Goal: Task Accomplishment & Management: Manage account settings

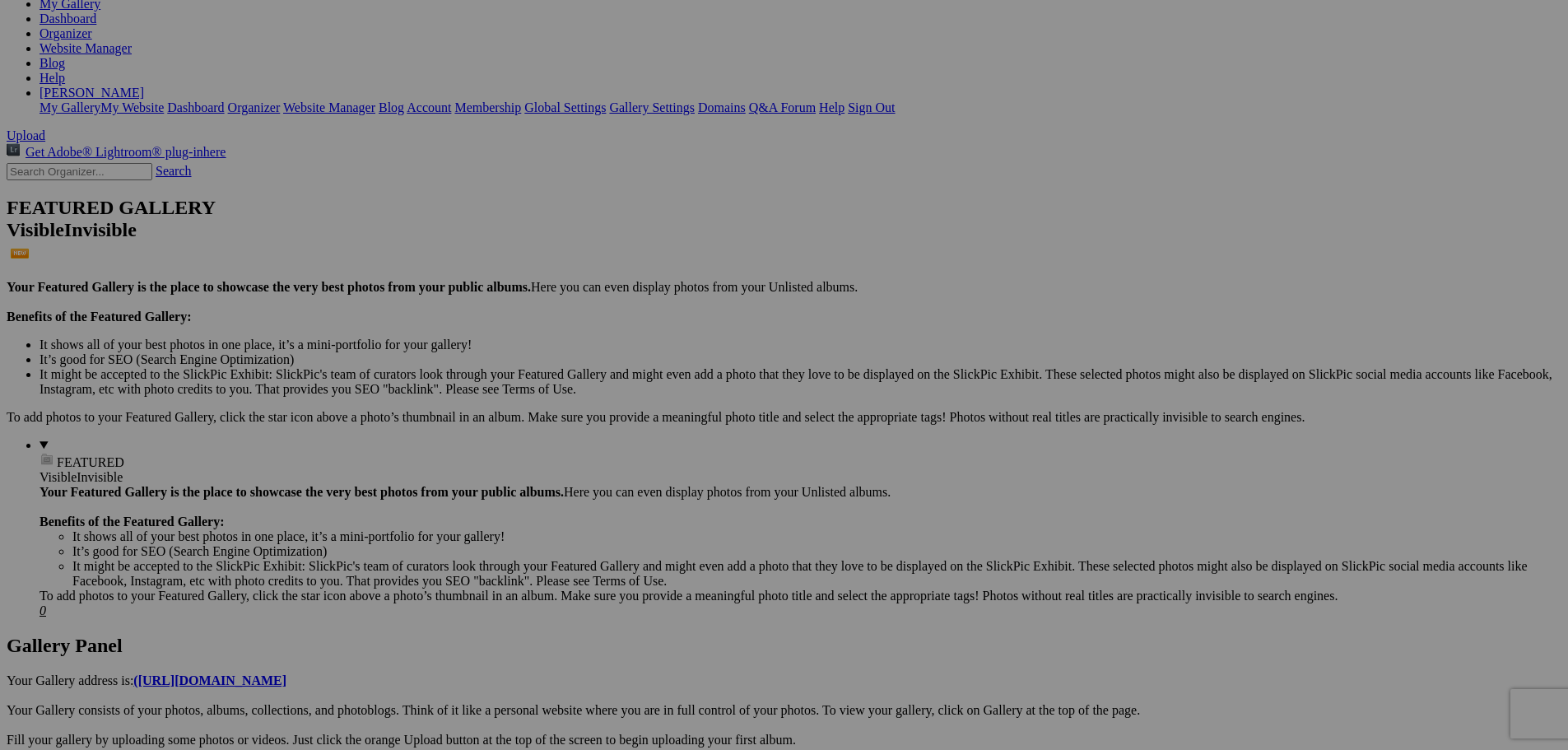
scroll to position [247, 0]
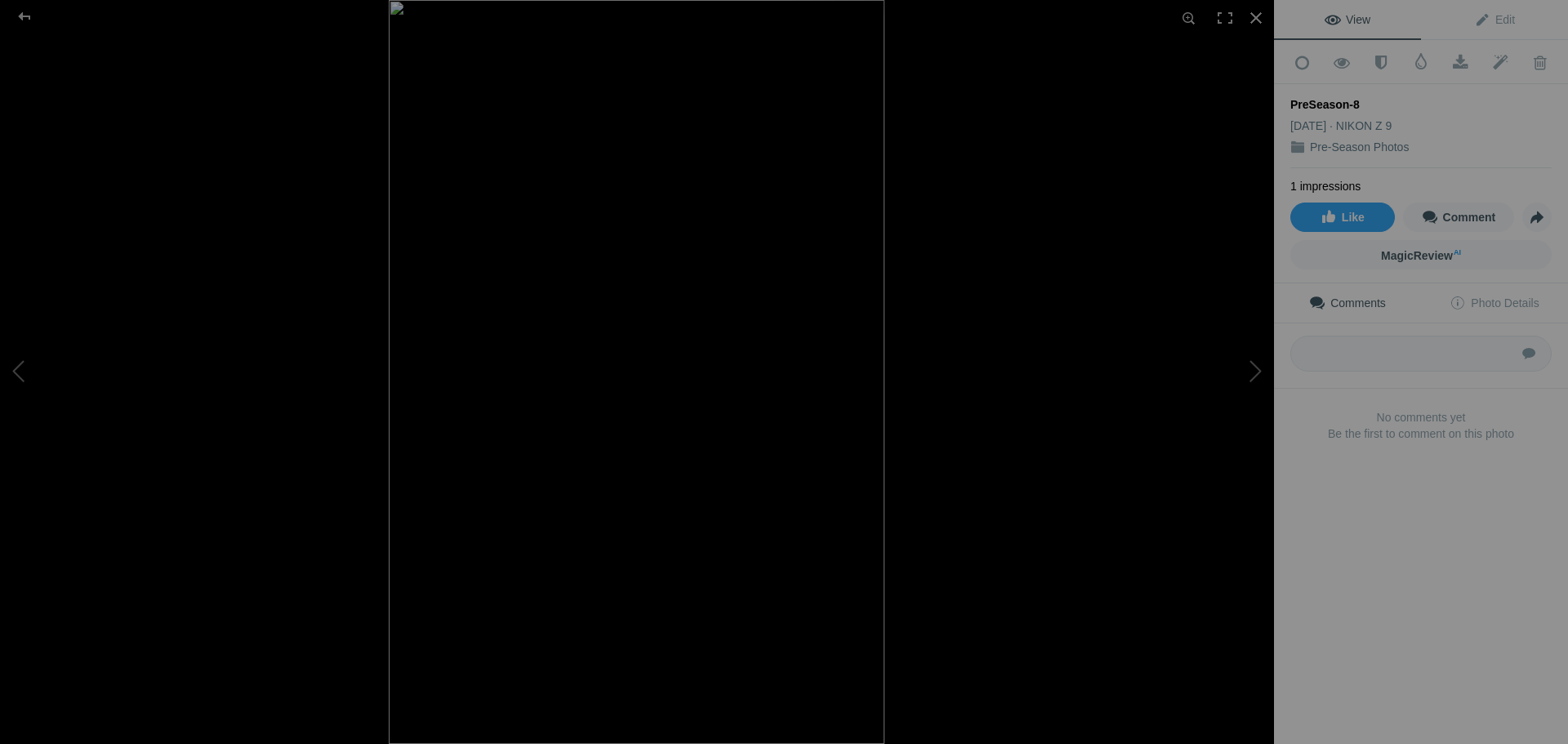
click at [710, 114] on img at bounding box center [636, 372] width 496 height 744
click at [804, 352] on img at bounding box center [636, 372] width 496 height 744
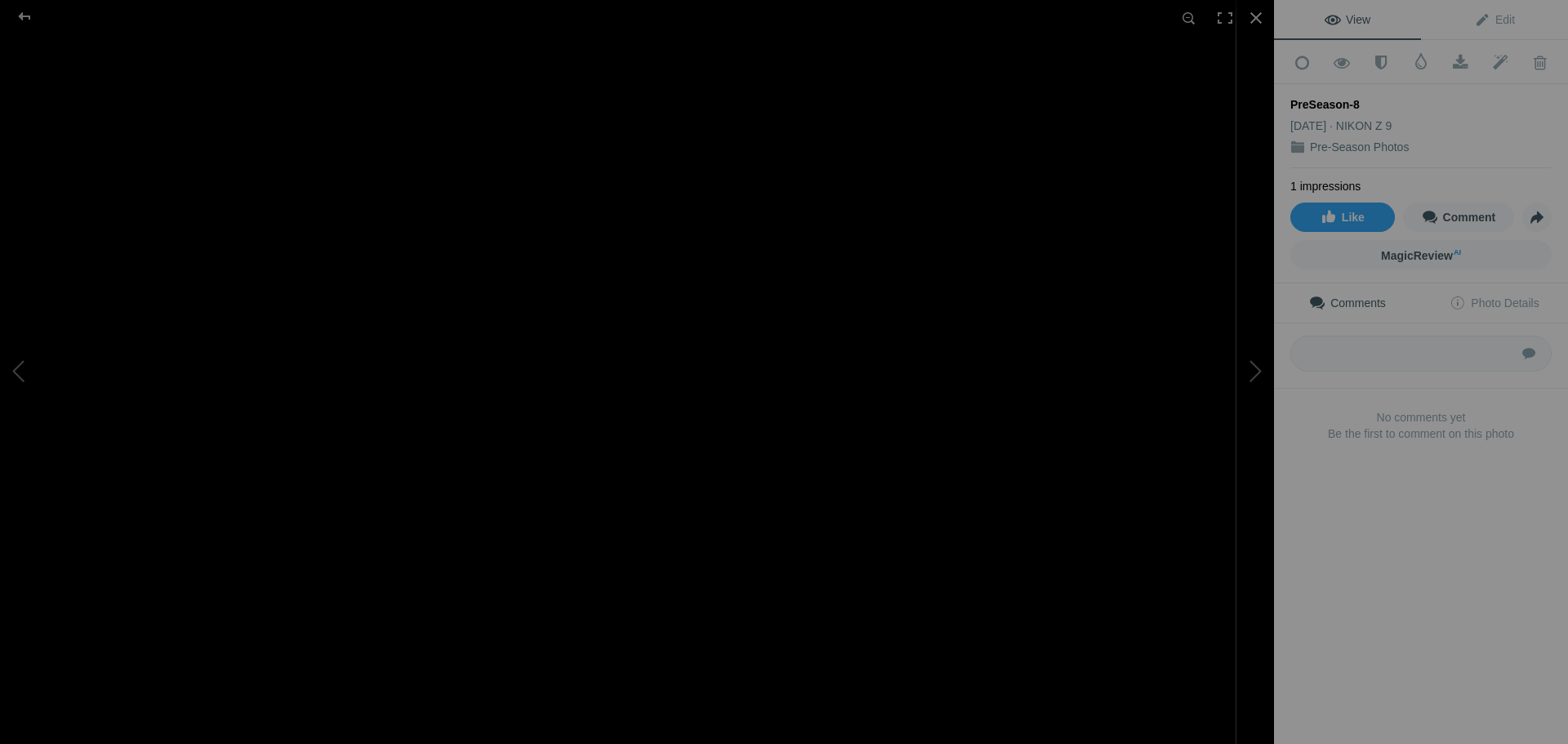
click at [791, 413] on img at bounding box center [108, 464] width 2256 height 3384
click at [780, 420] on img at bounding box center [146, 467] width 2256 height 3384
click at [711, 110] on img at bounding box center [636, 372] width 496 height 744
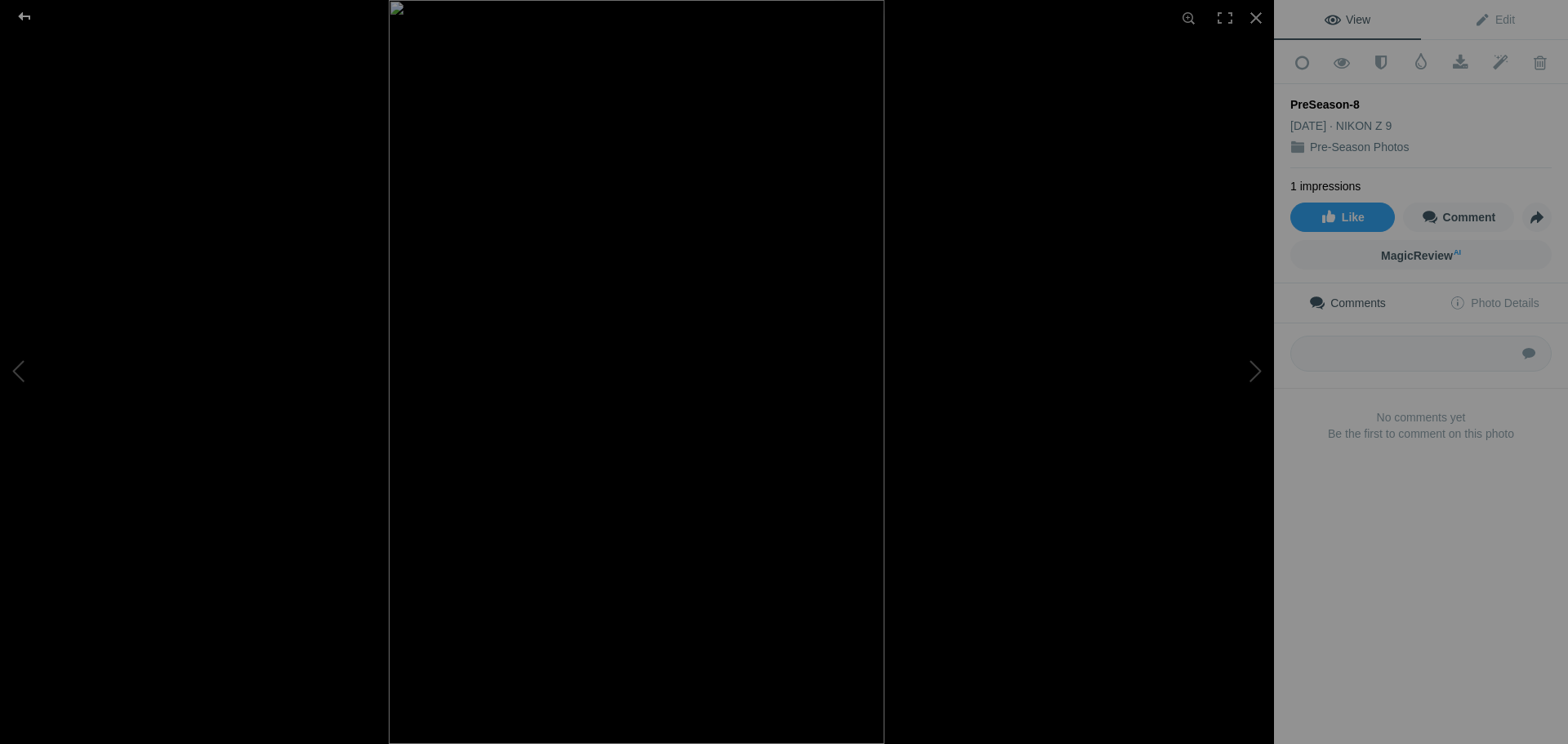
click at [26, 18] on div at bounding box center [25, 16] width 59 height 32
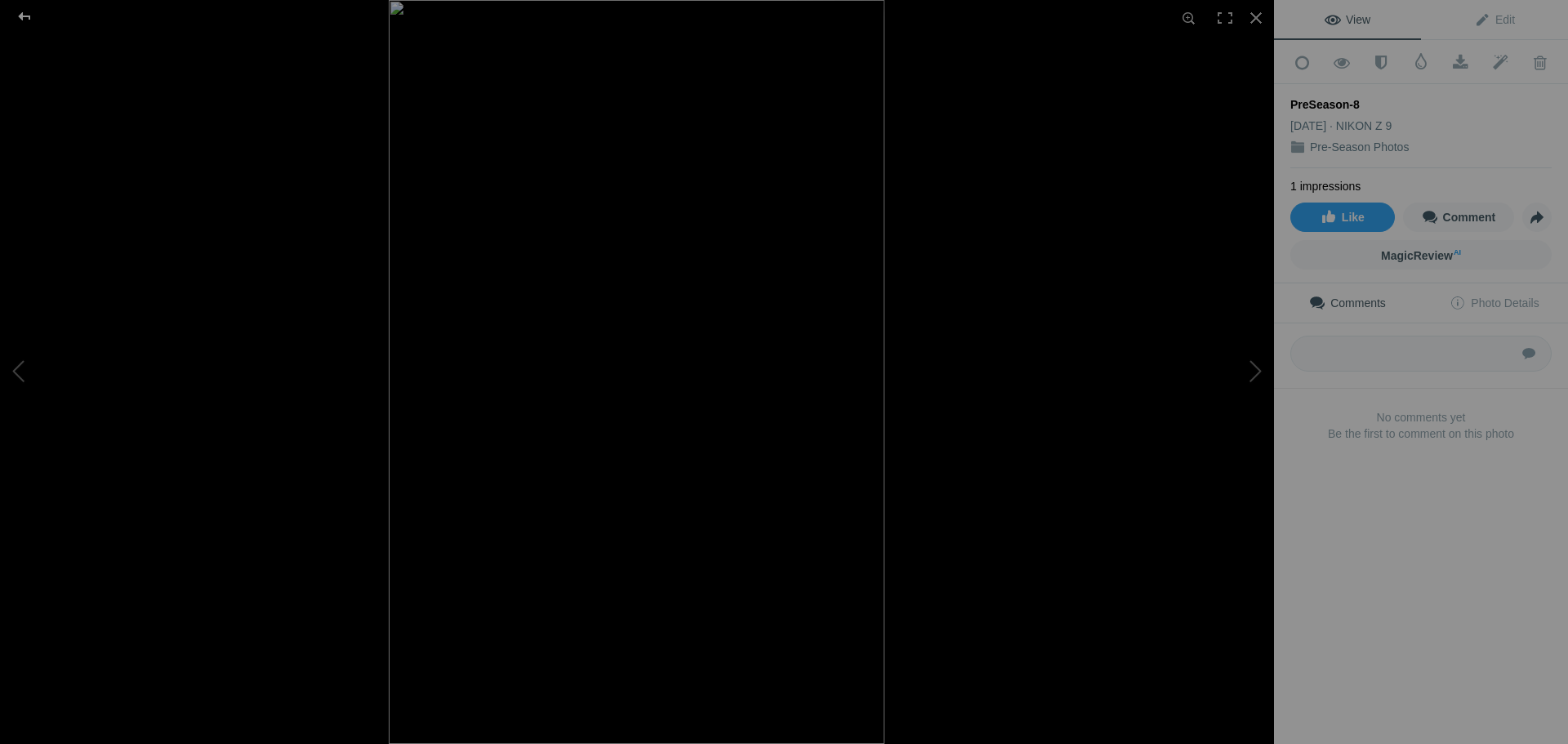
click at [24, 11] on div at bounding box center [25, 16] width 59 height 32
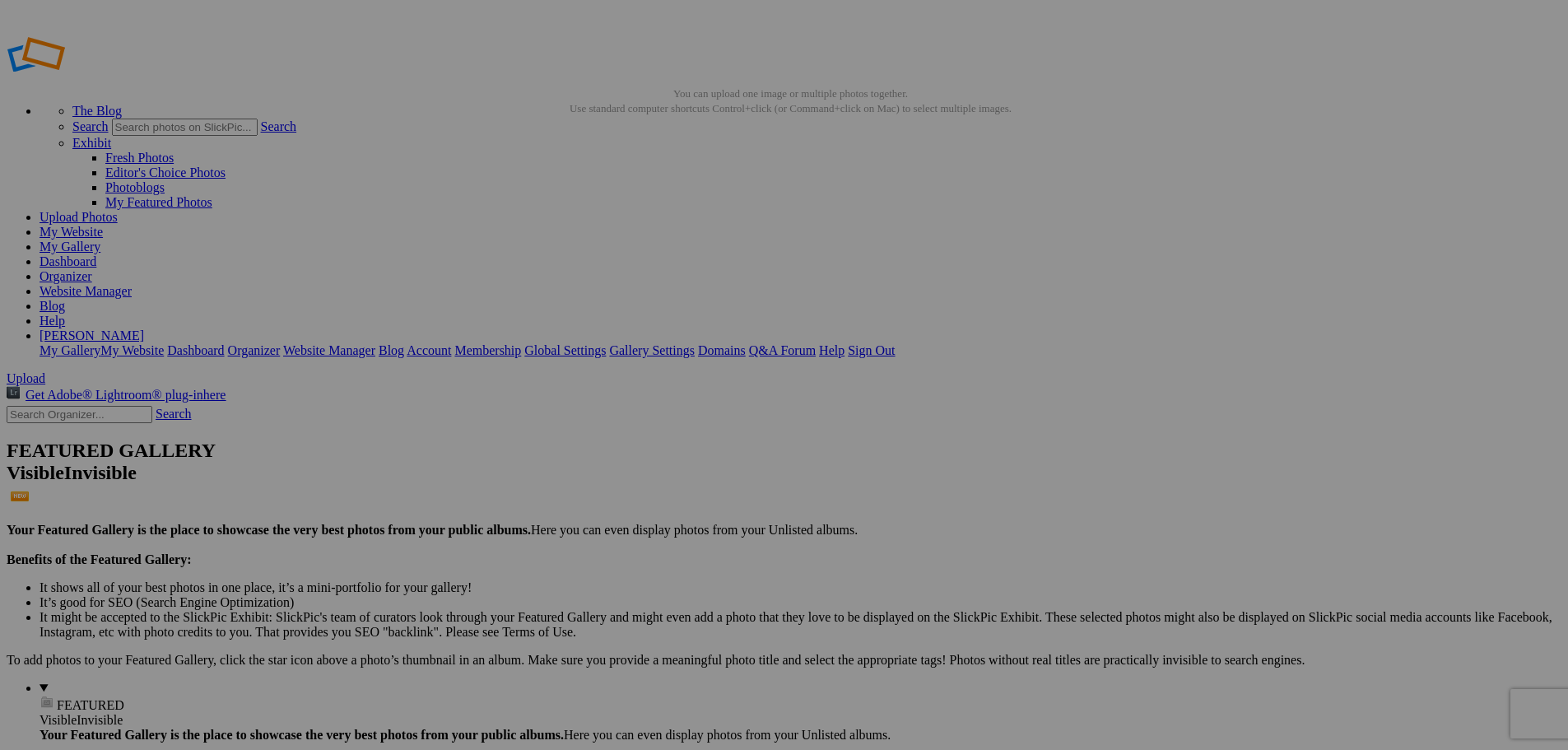
click at [131, 285] on link "Website Manager" at bounding box center [85, 291] width 92 height 14
